Goal: Entertainment & Leisure: Consume media (video, audio)

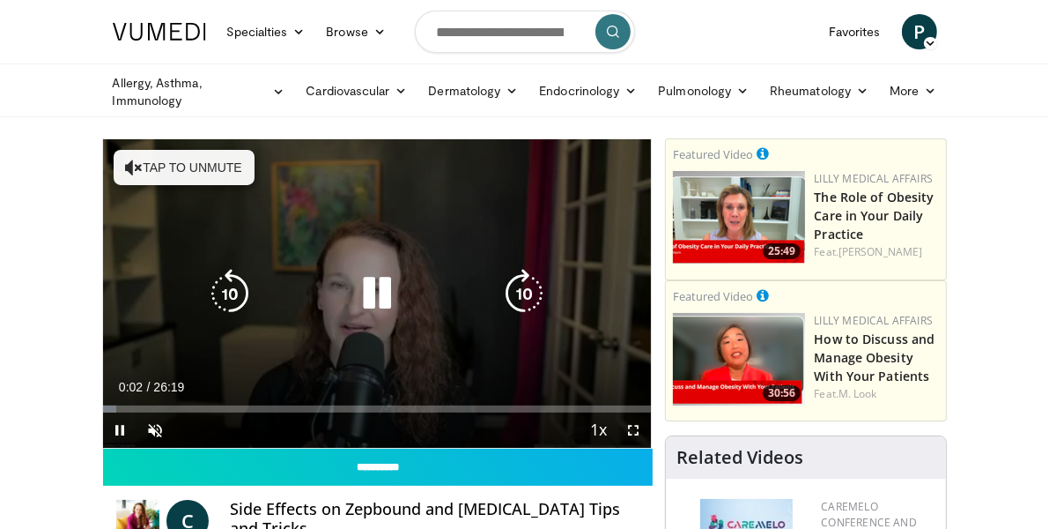
click at [353, 318] on icon "Video Player" at bounding box center [376, 293] width 49 height 49
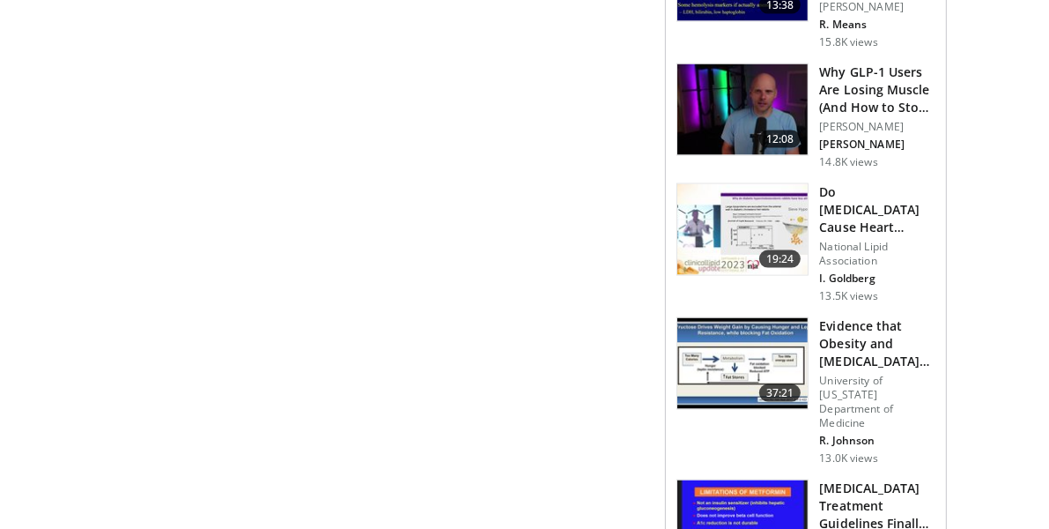
scroll to position [1999, 0]
